Goal: Check status: Check status

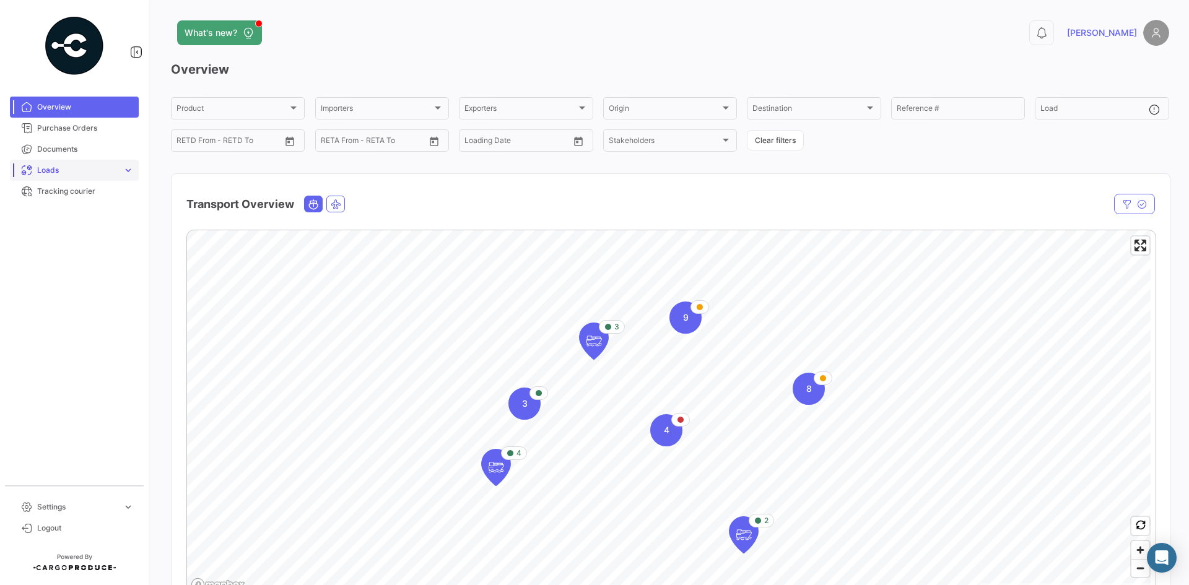
click at [71, 178] on link "Loads expand_more" at bounding box center [74, 170] width 129 height 21
click at [45, 218] on span "Ocean Loads" at bounding box center [55, 217] width 46 height 11
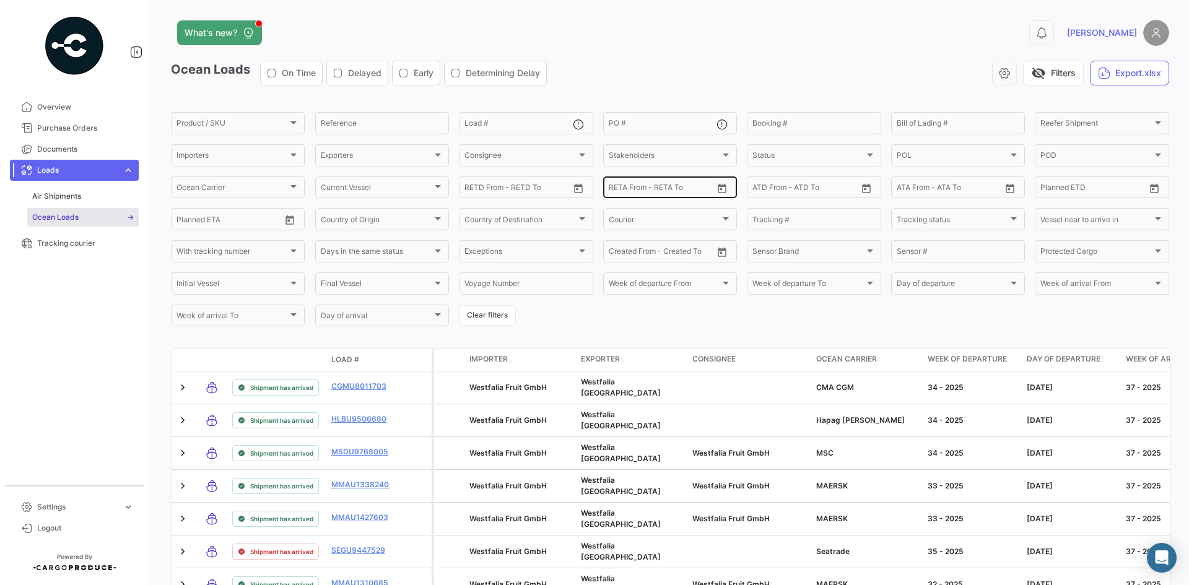
click at [720, 188] on icon "Open calendar" at bounding box center [721, 188] width 11 height 11
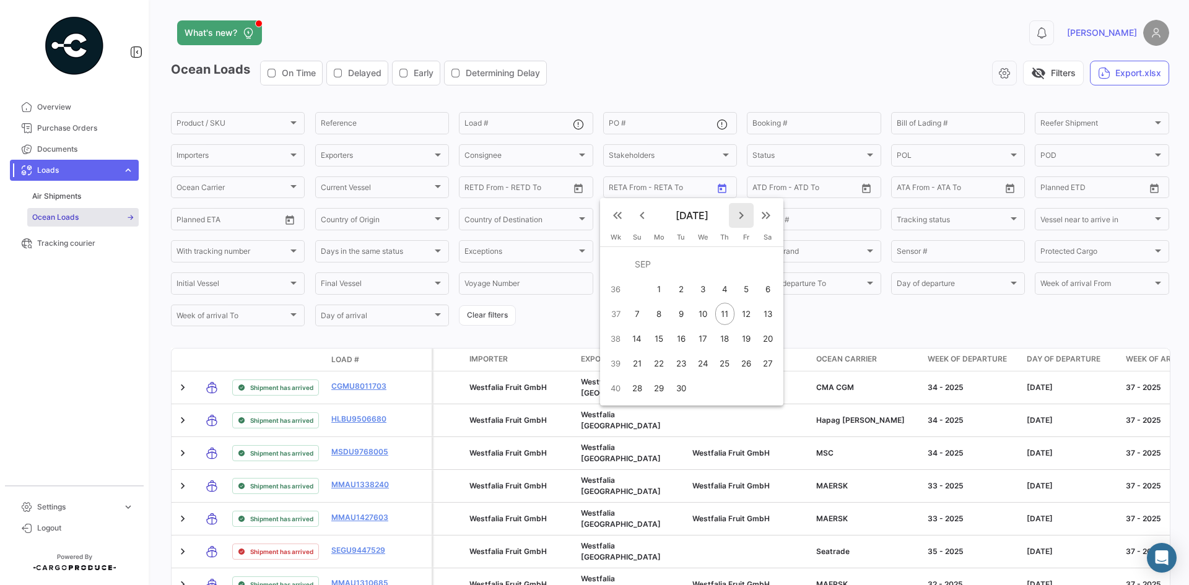
click at [738, 211] on mat-icon "keyboard_arrow_right" at bounding box center [741, 215] width 15 height 15
click at [632, 316] on div "12" at bounding box center [637, 314] width 20 height 22
type input "[DATE]"
click at [768, 311] on div "18" at bounding box center [768, 314] width 20 height 22
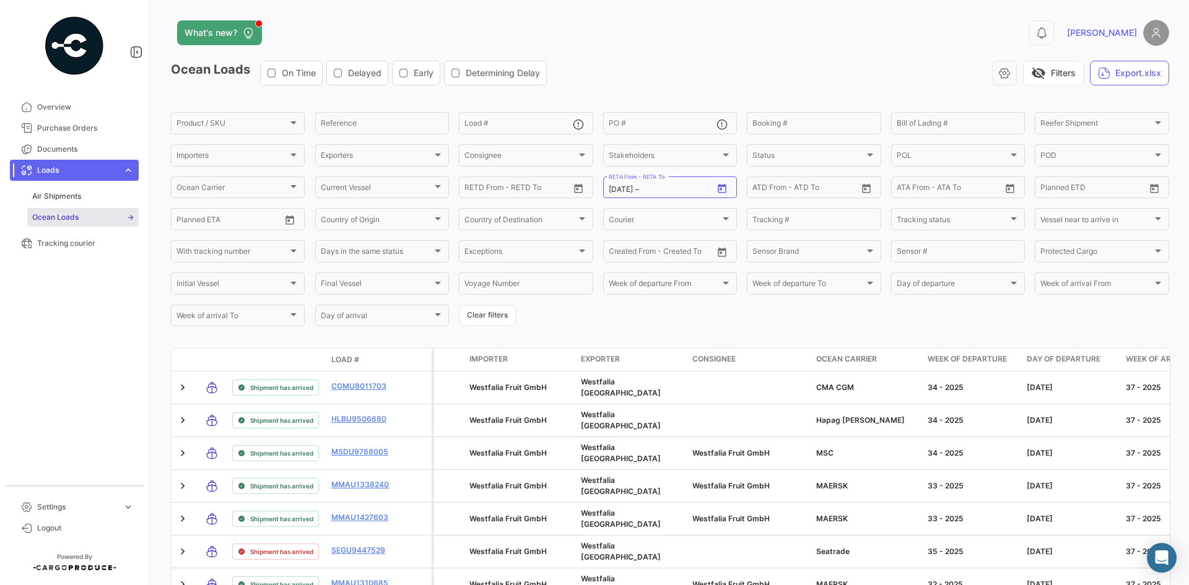
type input "[DATE]"
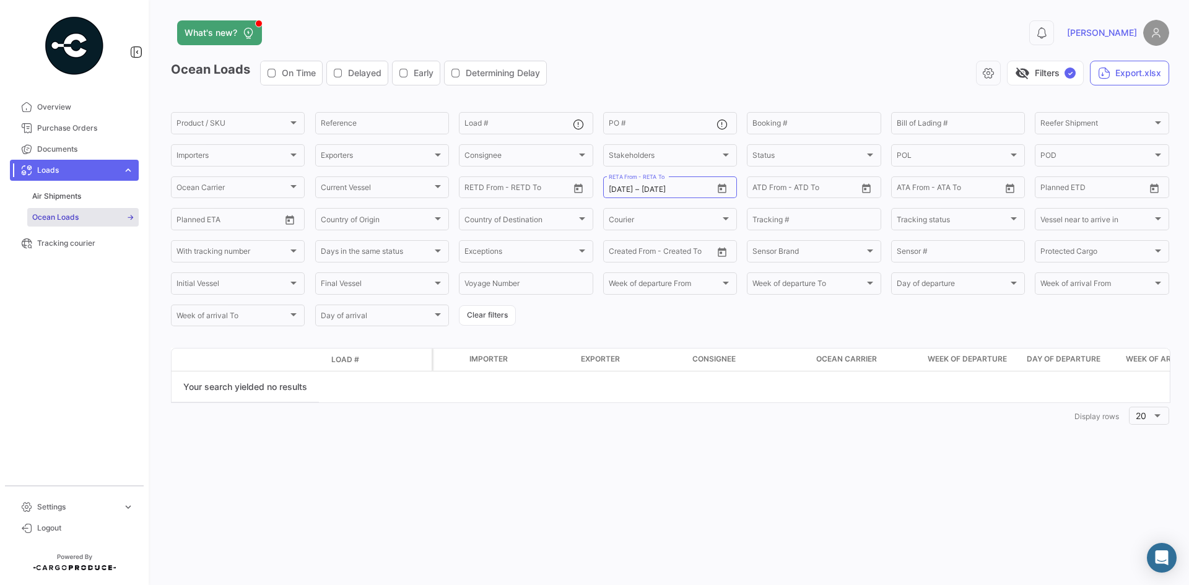
click at [767, 311] on form "Product / SKU Product / SKU Reference Load # PO # Booking # Bill of Lading # Re…" at bounding box center [670, 219] width 998 height 218
click at [286, 224] on icon "Open calendar" at bounding box center [290, 219] width 9 height 9
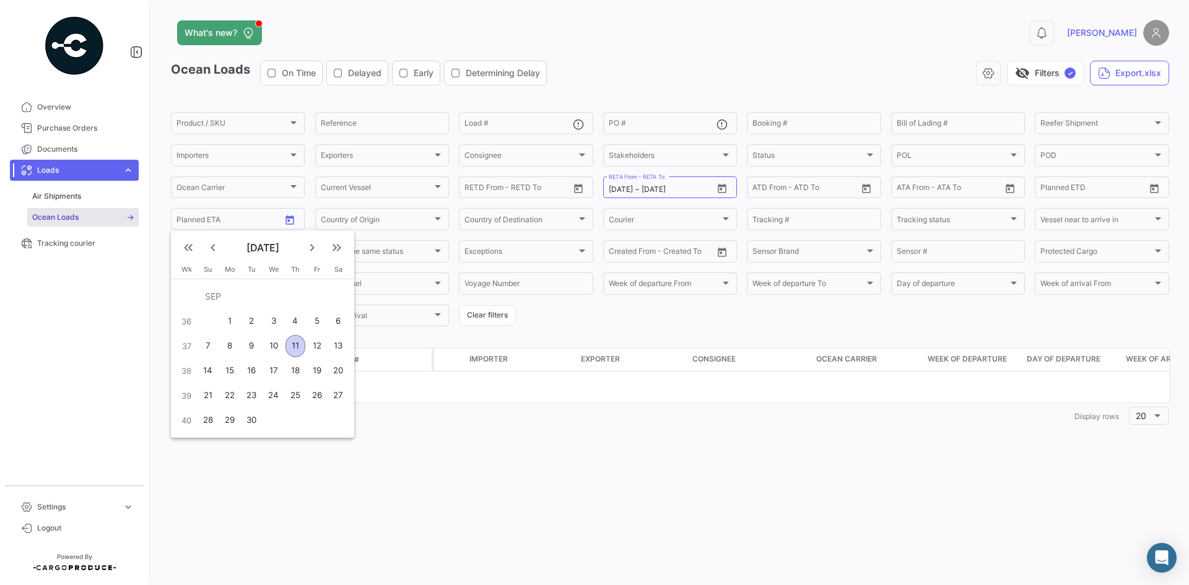
click at [313, 248] on mat-icon "keyboard_arrow_right" at bounding box center [312, 247] width 15 height 15
click at [621, 110] on div at bounding box center [594, 292] width 1189 height 585
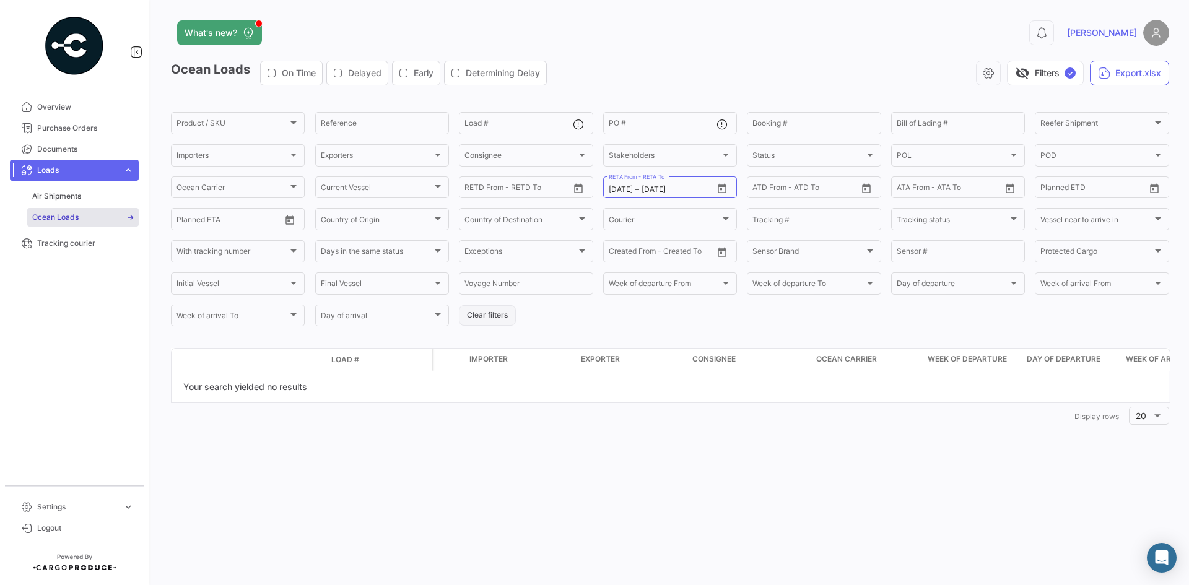
click at [485, 310] on button "Clear filters" at bounding box center [487, 315] width 57 height 20
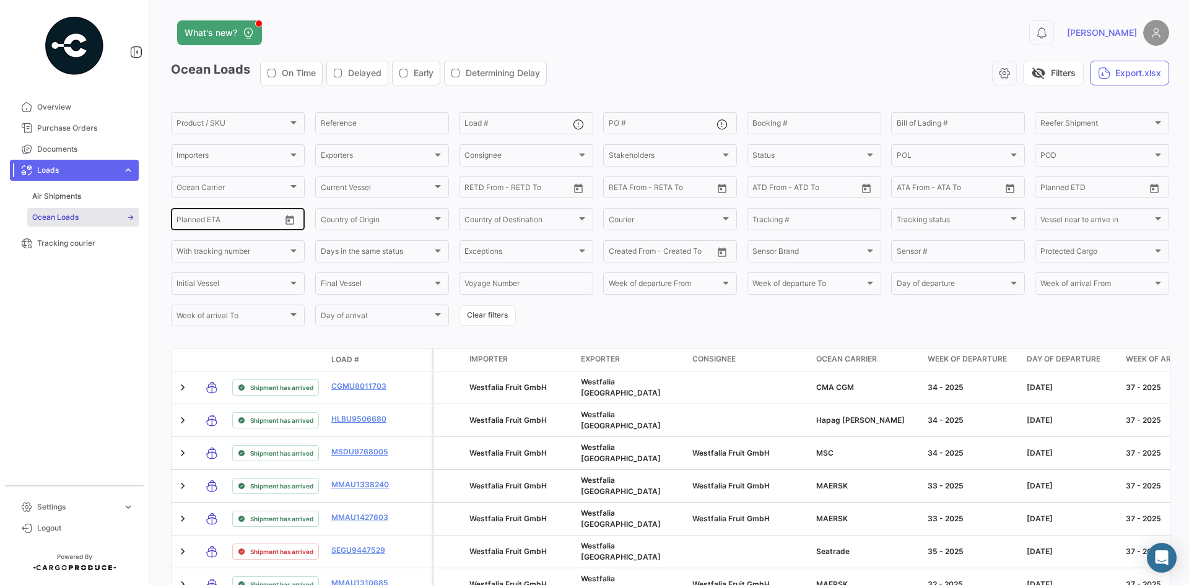
click at [291, 226] on icon "Open calendar" at bounding box center [289, 220] width 11 height 11
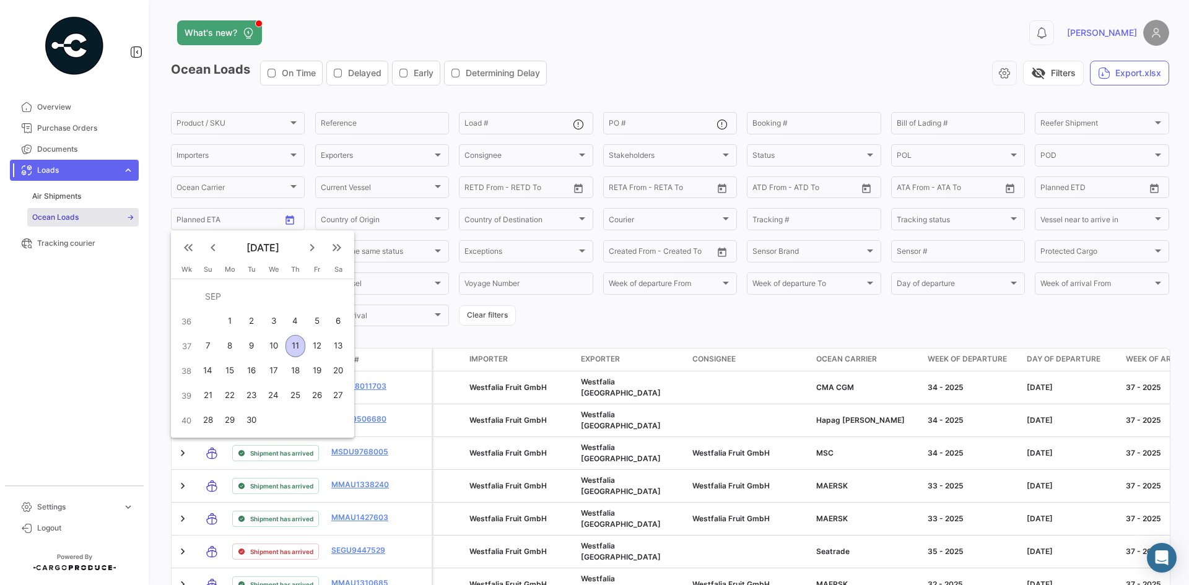
click at [313, 252] on mat-icon "keyboard_arrow_right" at bounding box center [312, 247] width 15 height 15
click at [207, 349] on div "12" at bounding box center [208, 346] width 20 height 22
type input "[DATE]"
click at [341, 344] on div "18" at bounding box center [339, 346] width 20 height 22
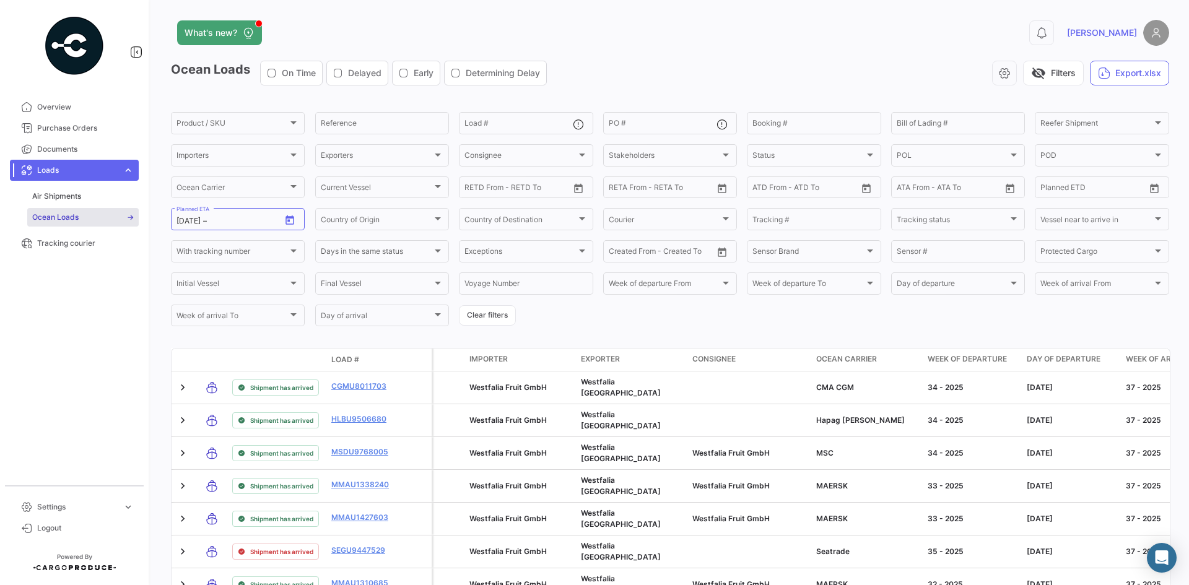
type input "[DATE]"
